Goal: Task Accomplishment & Management: Manage account settings

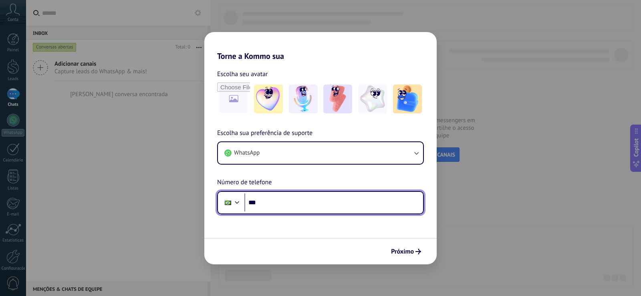
click at [273, 198] on input "***" at bounding box center [333, 203] width 179 height 18
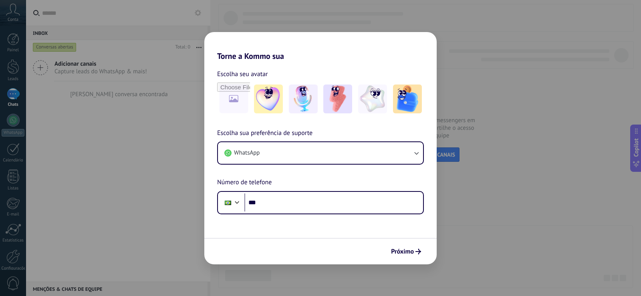
click at [100, 151] on div "Torne a Kommo sua Escolha seu avatar Escolha sua preferência de suporte WhatsAp…" at bounding box center [320, 148] width 641 height 296
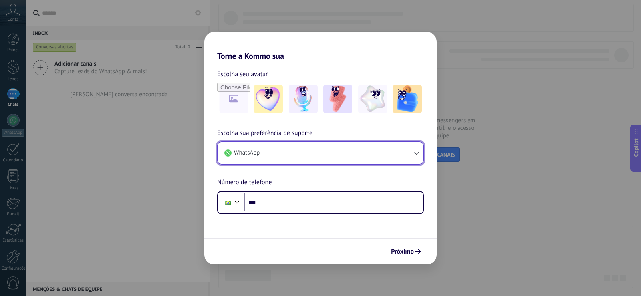
click at [340, 148] on button "WhatsApp" at bounding box center [320, 153] width 205 height 22
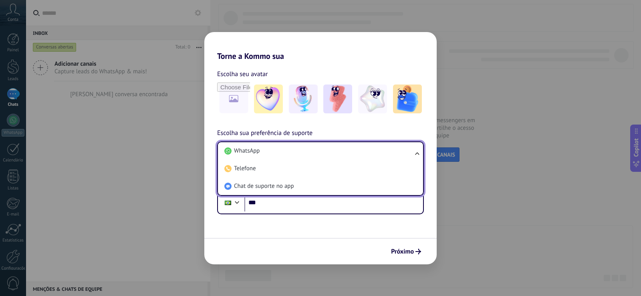
click at [340, 148] on li "WhatsApp" at bounding box center [319, 151] width 196 height 18
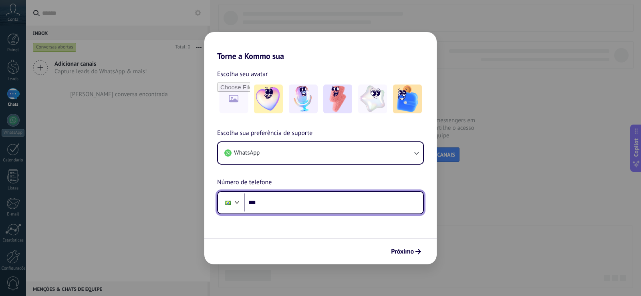
click at [307, 198] on input "***" at bounding box center [333, 203] width 179 height 18
type input "**********"
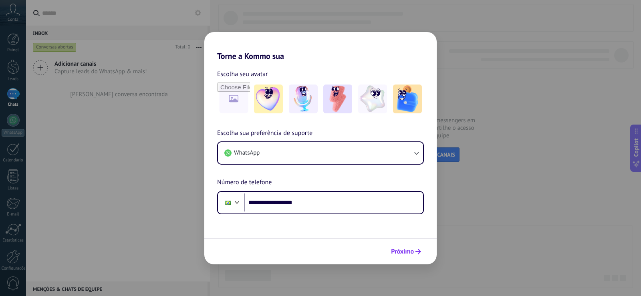
click at [407, 254] on span "Próximo" at bounding box center [402, 252] width 23 height 6
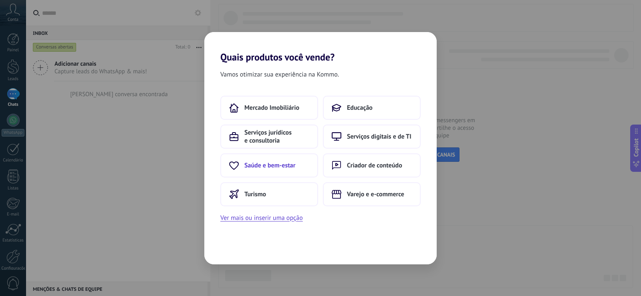
click at [293, 158] on button "Saúde e bem-estar" at bounding box center [269, 165] width 98 height 24
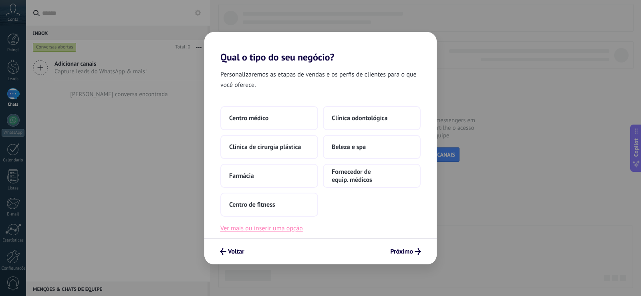
click at [282, 228] on button "Ver mais ou inserir uma opção" at bounding box center [261, 228] width 83 height 10
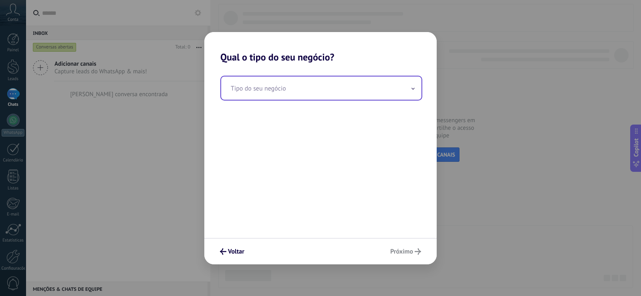
click at [289, 89] on input "text" at bounding box center [321, 88] width 200 height 23
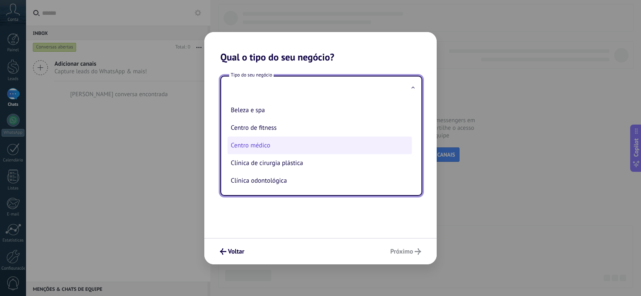
click at [271, 151] on li "Centro médico" at bounding box center [320, 146] width 184 height 18
type input "**********"
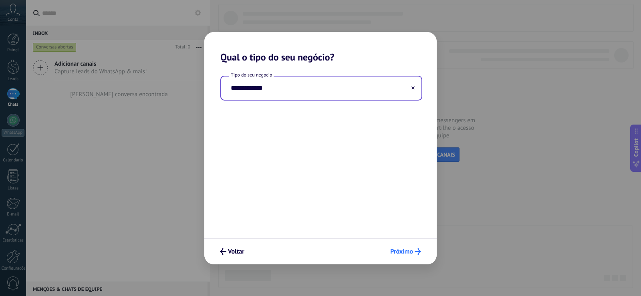
click at [410, 250] on span "Próximo" at bounding box center [401, 252] width 23 height 6
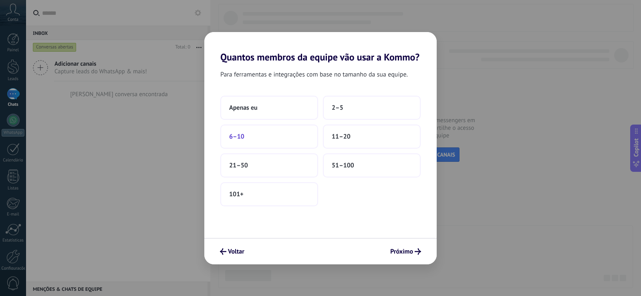
click at [282, 148] on button "6–10" at bounding box center [269, 137] width 98 height 24
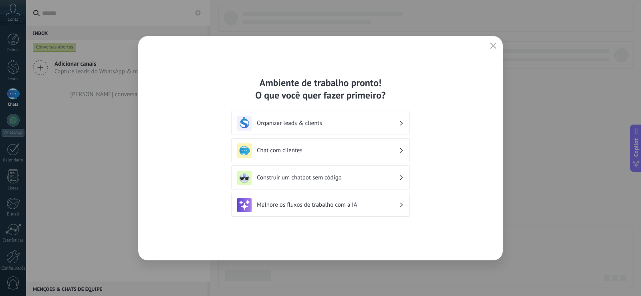
click at [307, 152] on h3 "Chat com clientes" at bounding box center [328, 151] width 142 height 8
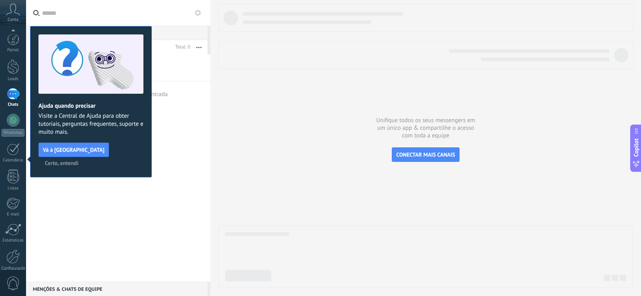
scroll to position [37, 0]
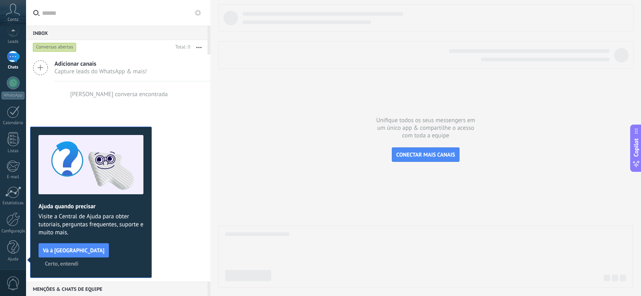
click at [79, 261] on span "Certo, entendi" at bounding box center [62, 264] width 34 height 6
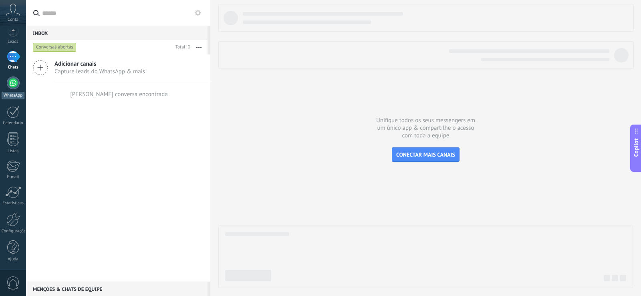
click at [10, 80] on div at bounding box center [13, 83] width 13 height 13
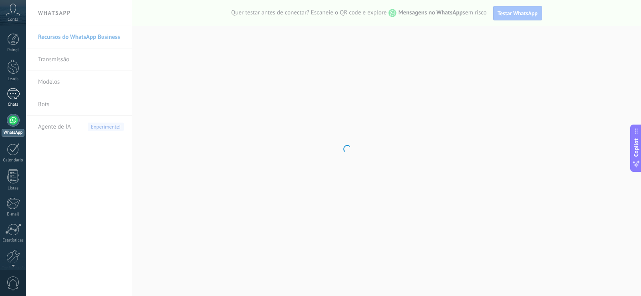
click at [14, 92] on div at bounding box center [13, 94] width 13 height 12
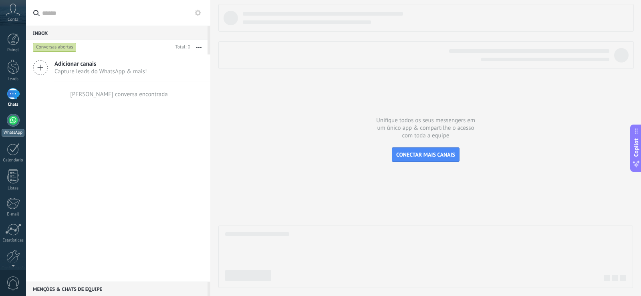
click at [12, 117] on div at bounding box center [13, 120] width 13 height 13
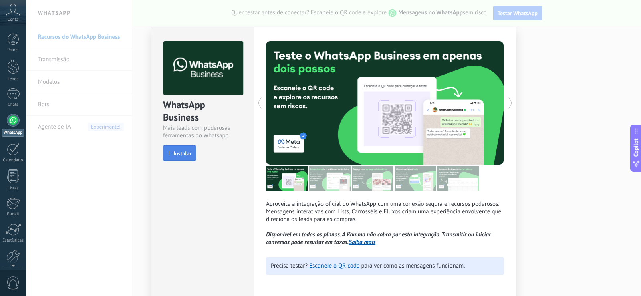
click at [178, 147] on button "Instalar" at bounding box center [179, 152] width 33 height 15
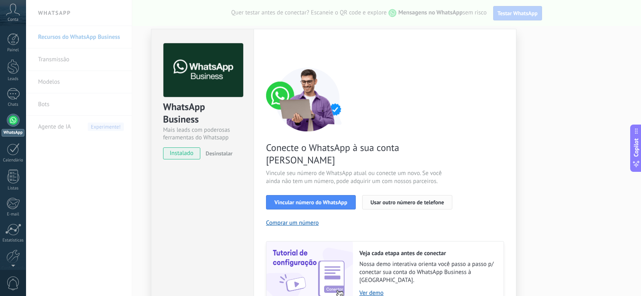
click at [386, 200] on span "Usar outro número de telefone" at bounding box center [408, 203] width 74 height 6
click at [417, 200] on span "Usar outro número de telefone" at bounding box center [408, 203] width 74 height 6
click at [13, 156] on link "Calendário" at bounding box center [13, 153] width 26 height 20
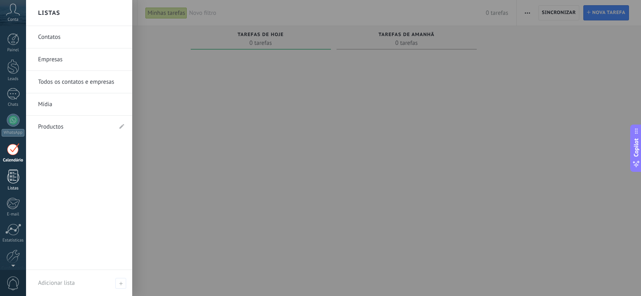
click at [13, 176] on div at bounding box center [13, 177] width 12 height 14
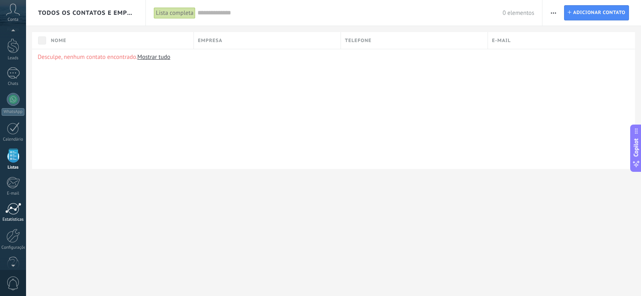
scroll to position [37, 0]
click at [12, 280] on span "0" at bounding box center [13, 284] width 14 height 14
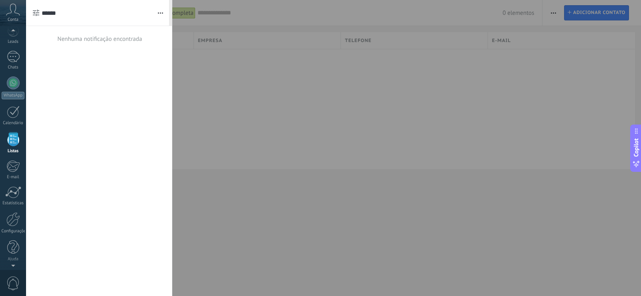
scroll to position [21, 0]
click at [18, 14] on icon at bounding box center [13, 10] width 14 height 12
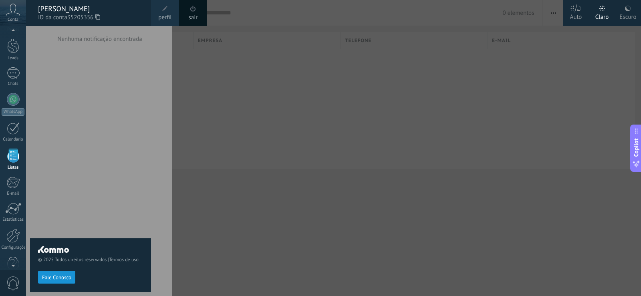
click at [168, 15] on span "perfil" at bounding box center [164, 17] width 13 height 9
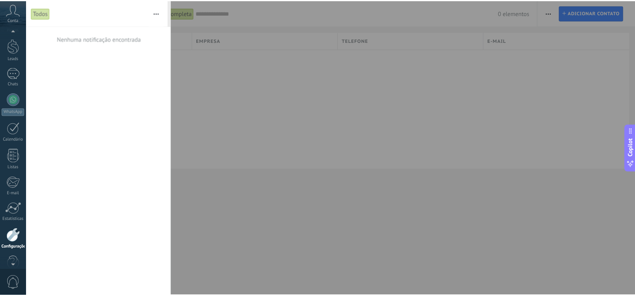
scroll to position [37, 0]
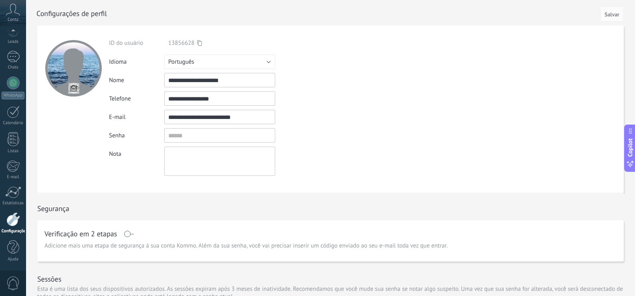
click at [200, 97] on input "**********" at bounding box center [219, 98] width 111 height 14
drag, startPoint x: 229, startPoint y: 99, endPoint x: 188, endPoint y: 104, distance: 40.8
click at [188, 104] on input "**********" at bounding box center [219, 98] width 111 height 14
